Goal: Task Accomplishment & Management: Manage account settings

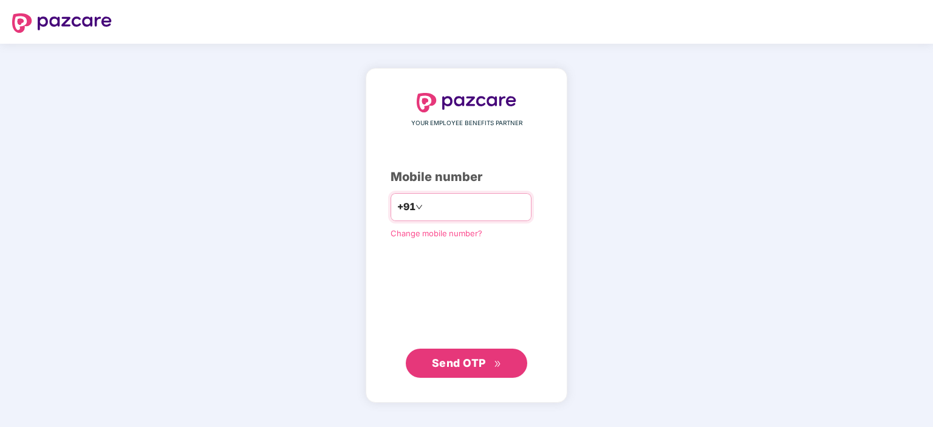
type input "**********"
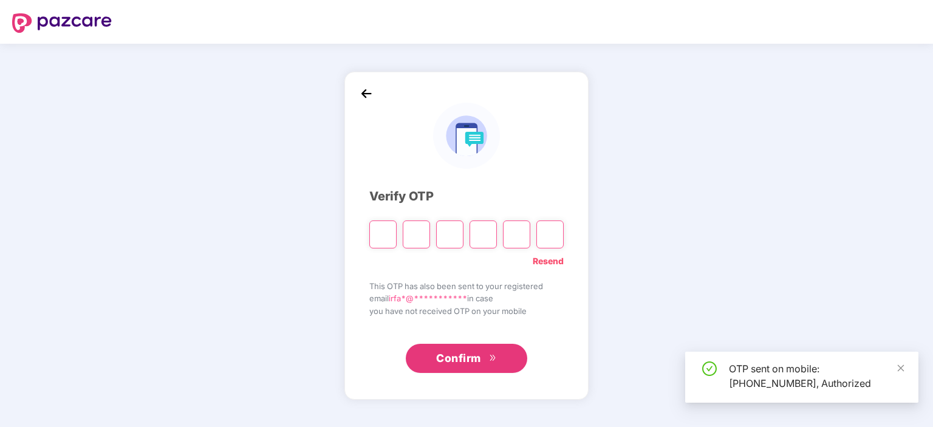
click at [386, 242] on input "Please enter verification code. Digit 1" at bounding box center [382, 234] width 27 height 28
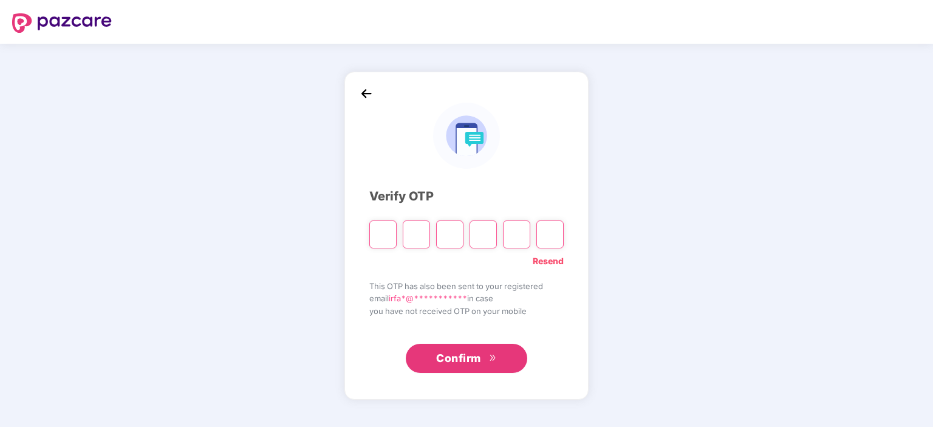
click at [383, 238] on input "Please enter verification code. Digit 1" at bounding box center [382, 234] width 27 height 28
type input "*"
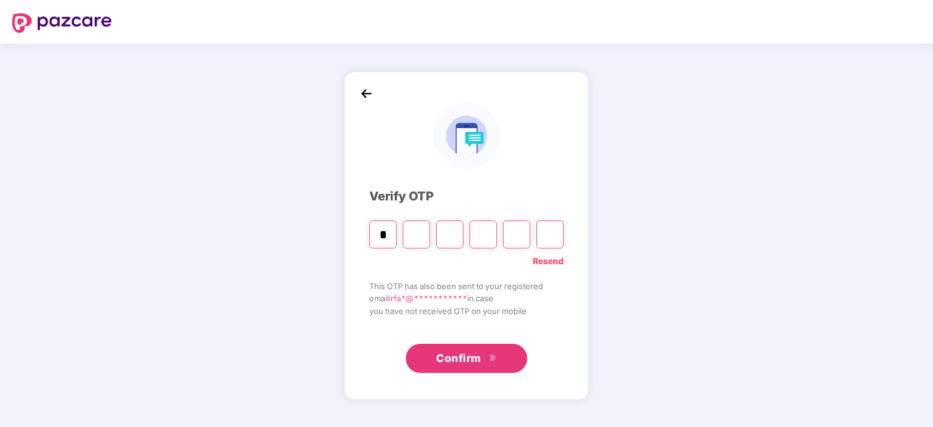
type input "*"
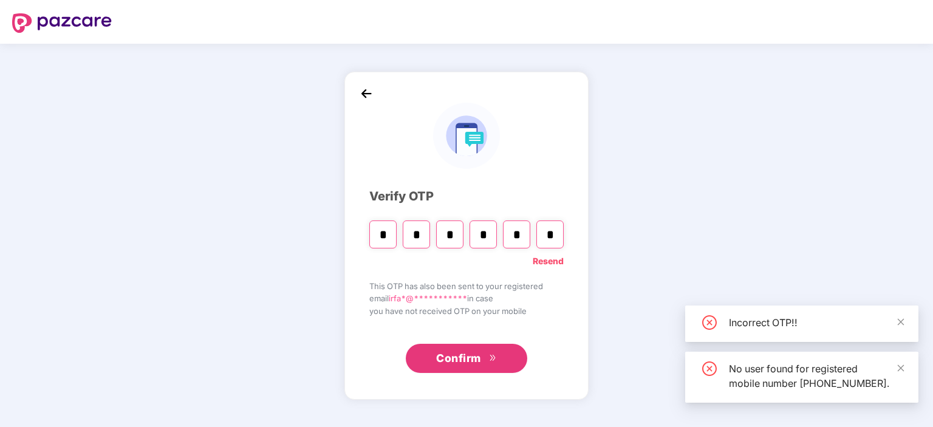
type input "*"
click at [457, 240] on input "*" at bounding box center [449, 234] width 27 height 28
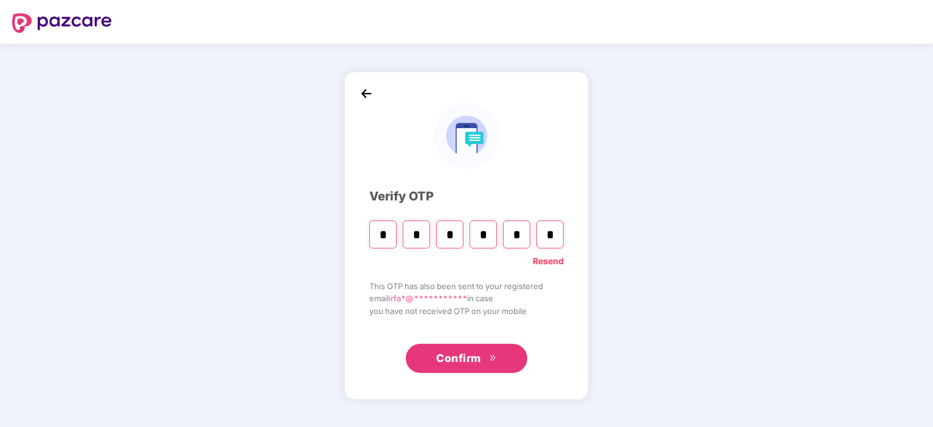
click at [517, 235] on input "*" at bounding box center [516, 234] width 27 height 28
type input "*"
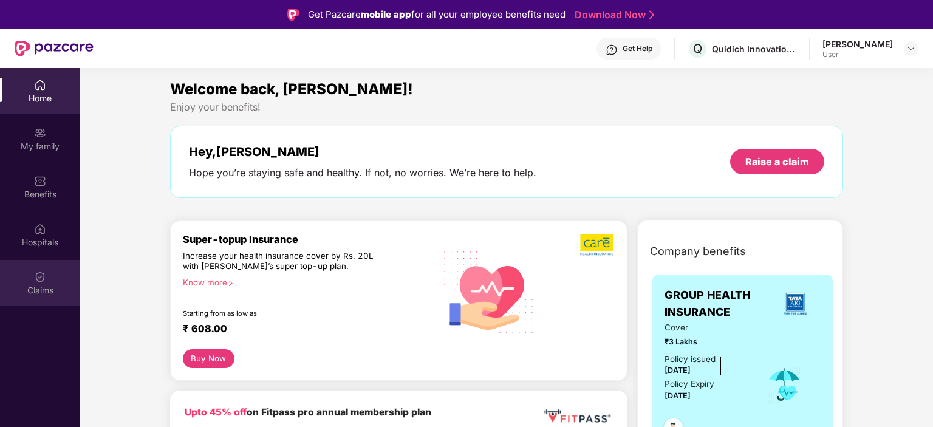
scroll to position [61, 0]
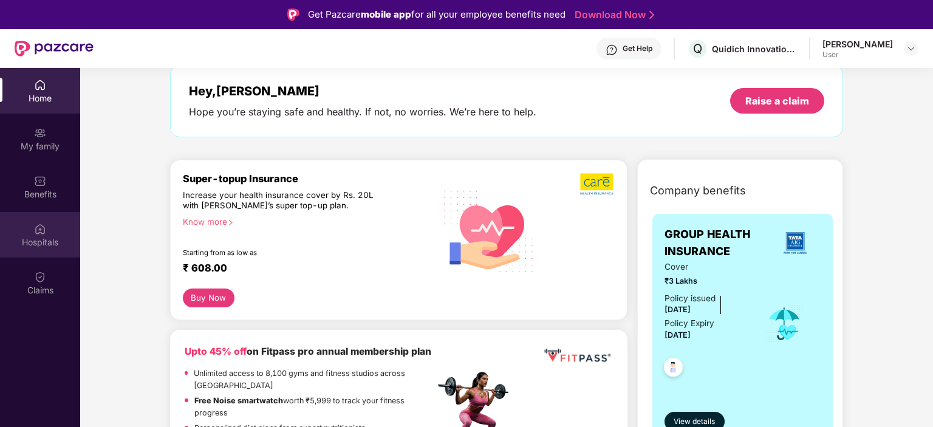
click at [43, 240] on div "Hospitals" at bounding box center [40, 242] width 80 height 12
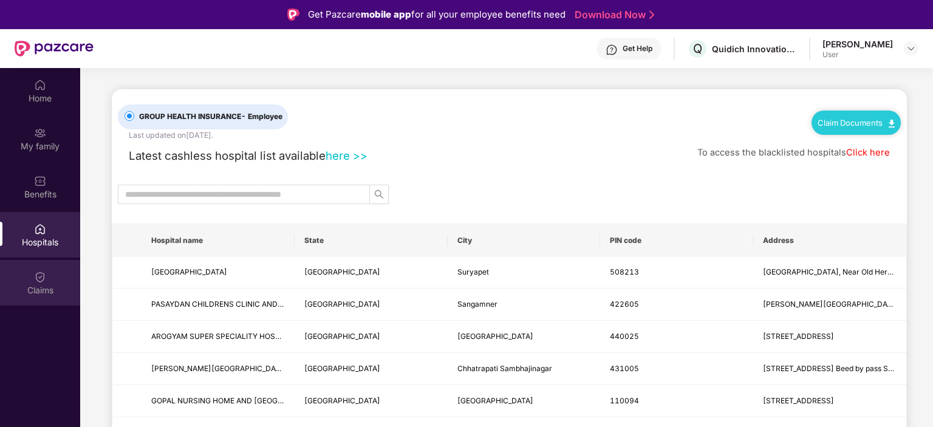
click at [39, 280] on img at bounding box center [40, 277] width 12 height 12
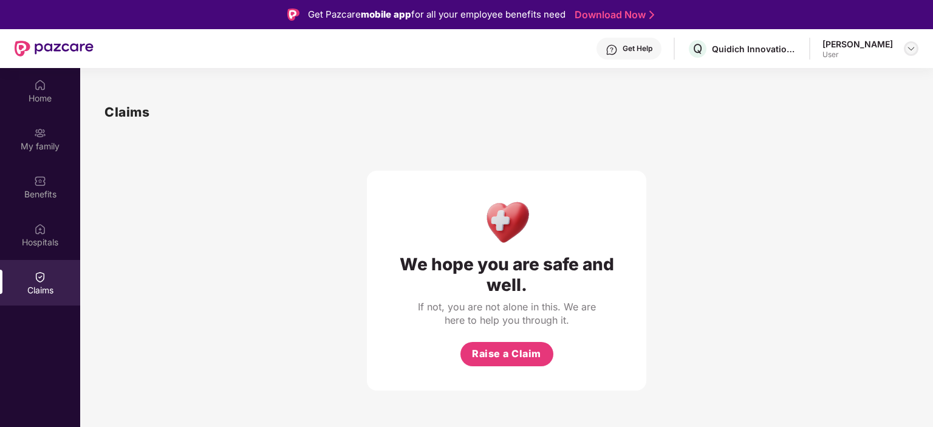
click at [914, 51] on img at bounding box center [911, 49] width 10 height 10
click at [832, 113] on div "[PERSON_NAME]" at bounding box center [844, 111] width 70 height 12
click at [783, 110] on div "Claims" at bounding box center [506, 112] width 804 height 20
click at [25, 95] on div "Home" at bounding box center [40, 98] width 80 height 12
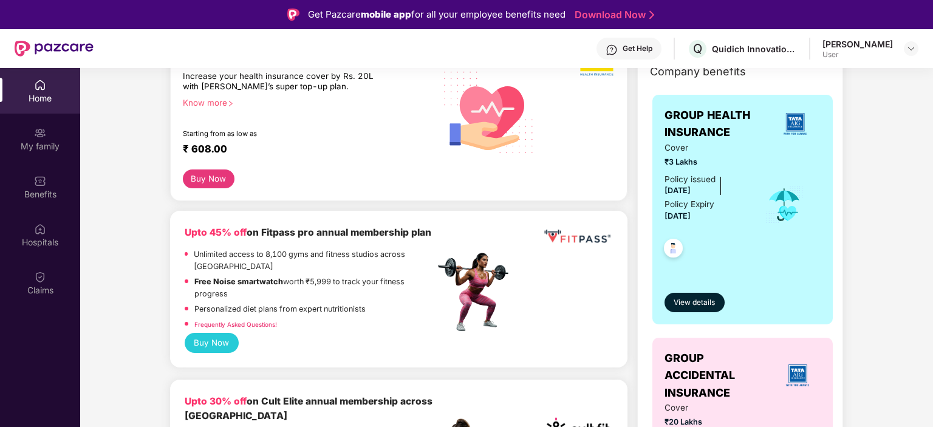
scroll to position [183, 0]
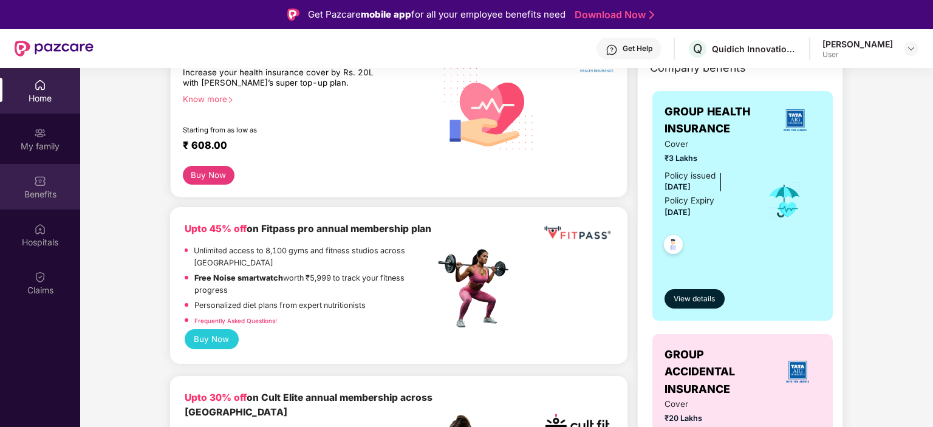
click at [45, 194] on div "Benefits" at bounding box center [40, 194] width 80 height 12
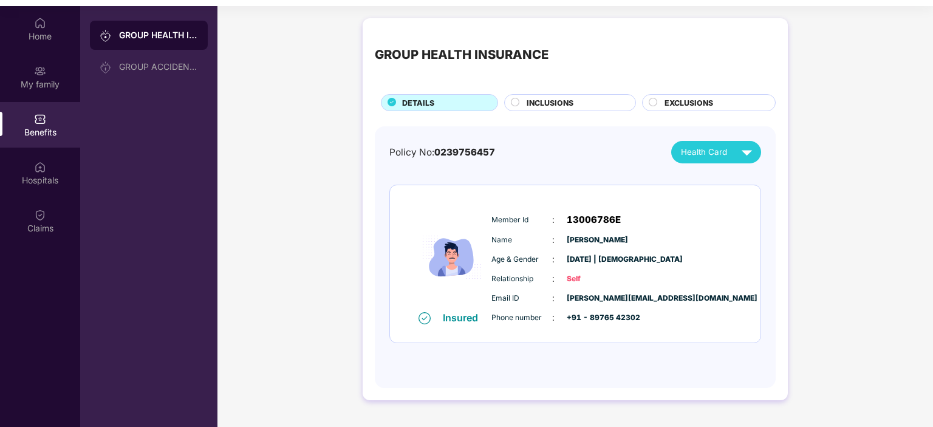
scroll to position [68, 0]
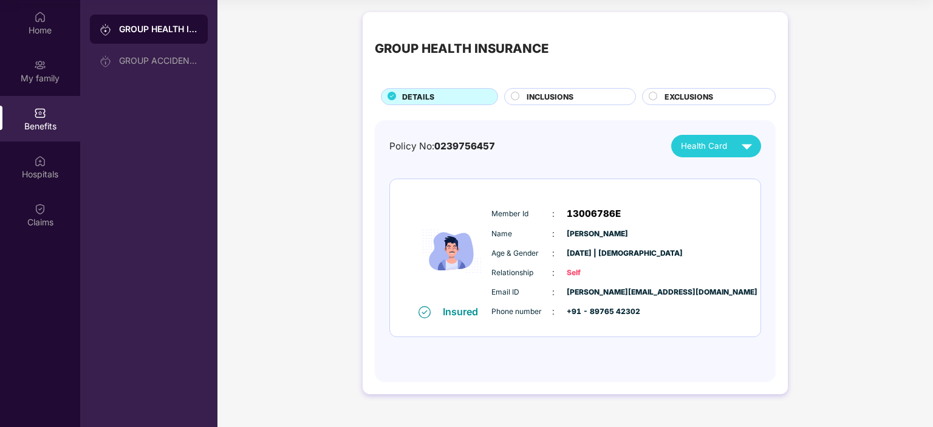
click at [596, 236] on span "[PERSON_NAME]" at bounding box center [597, 234] width 61 height 12
click at [667, 213] on div "Member Id : 13006786E" at bounding box center [611, 213] width 241 height 15
click at [725, 150] on span "Health Card" at bounding box center [704, 146] width 46 height 13
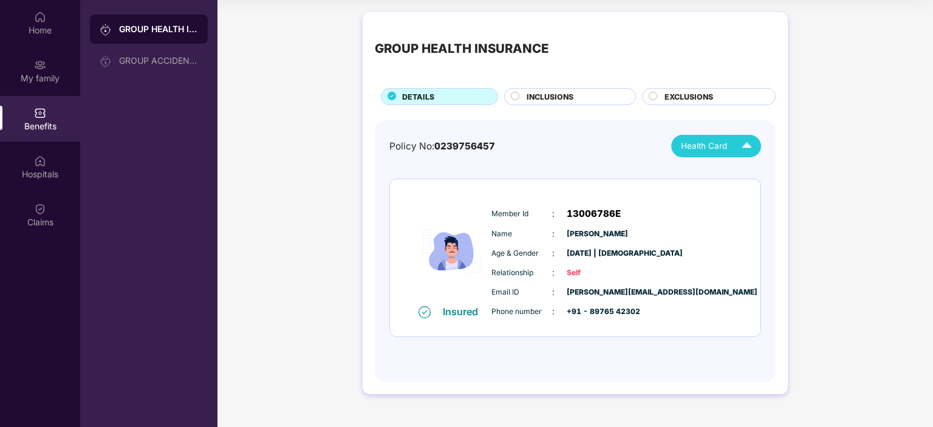
click at [754, 148] on img at bounding box center [746, 145] width 21 height 21
click at [750, 174] on img at bounding box center [754, 174] width 9 height 9
